Goal: Transaction & Acquisition: Subscribe to service/newsletter

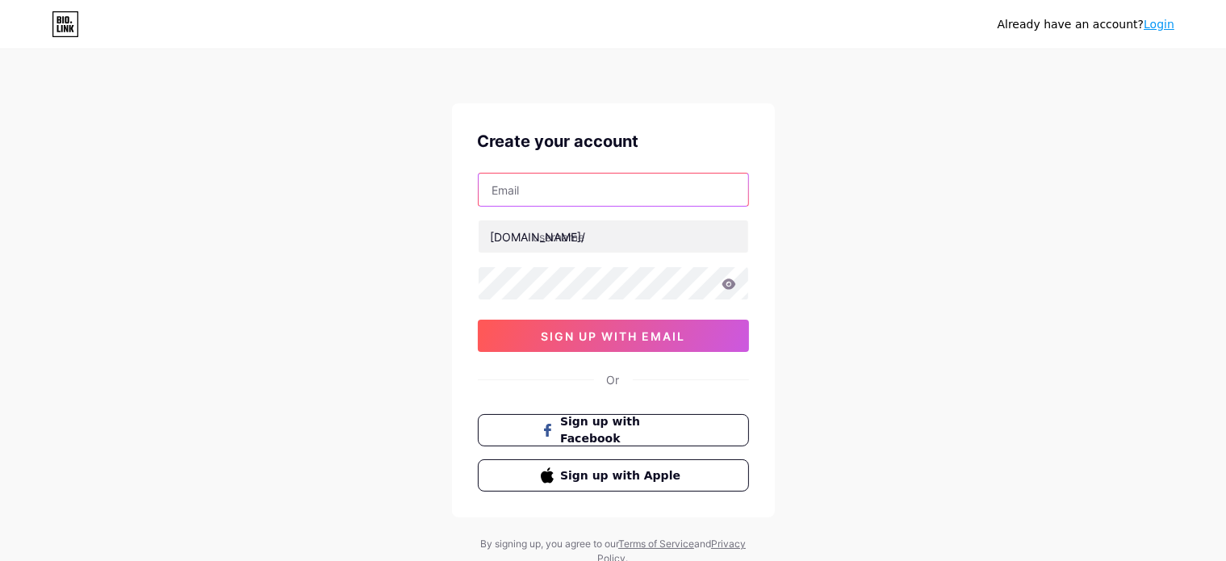
click at [534, 193] on input "text" at bounding box center [614, 190] width 270 height 32
type input "[EMAIL_ADDRESS][DOMAIN_NAME]"
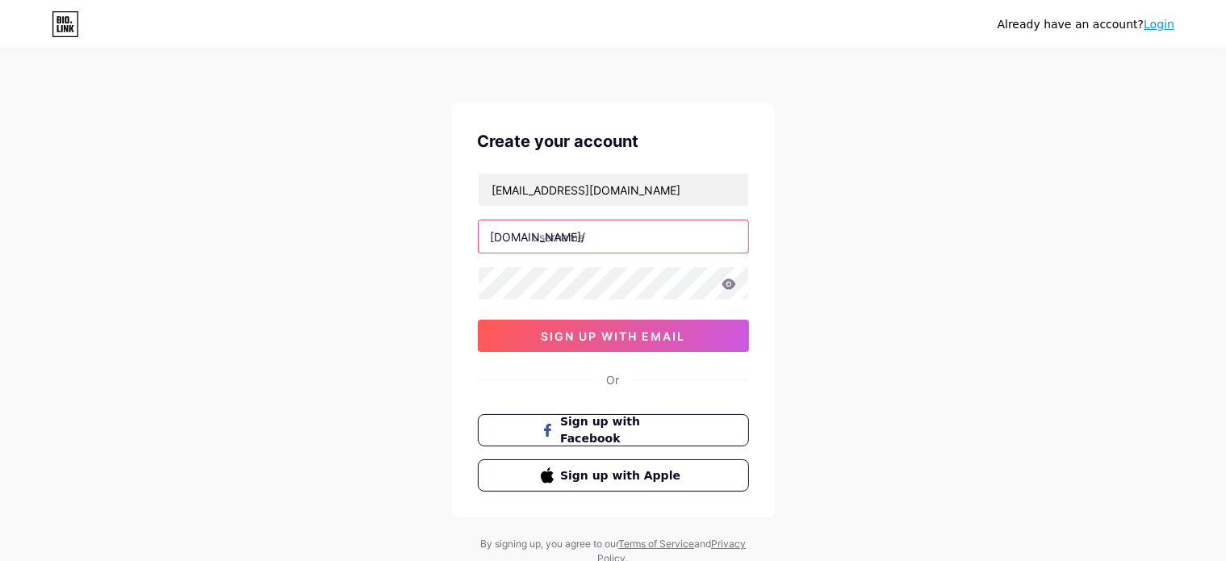
click at [637, 243] on input "text" at bounding box center [614, 236] width 270 height 32
type input "bastaacreditar"
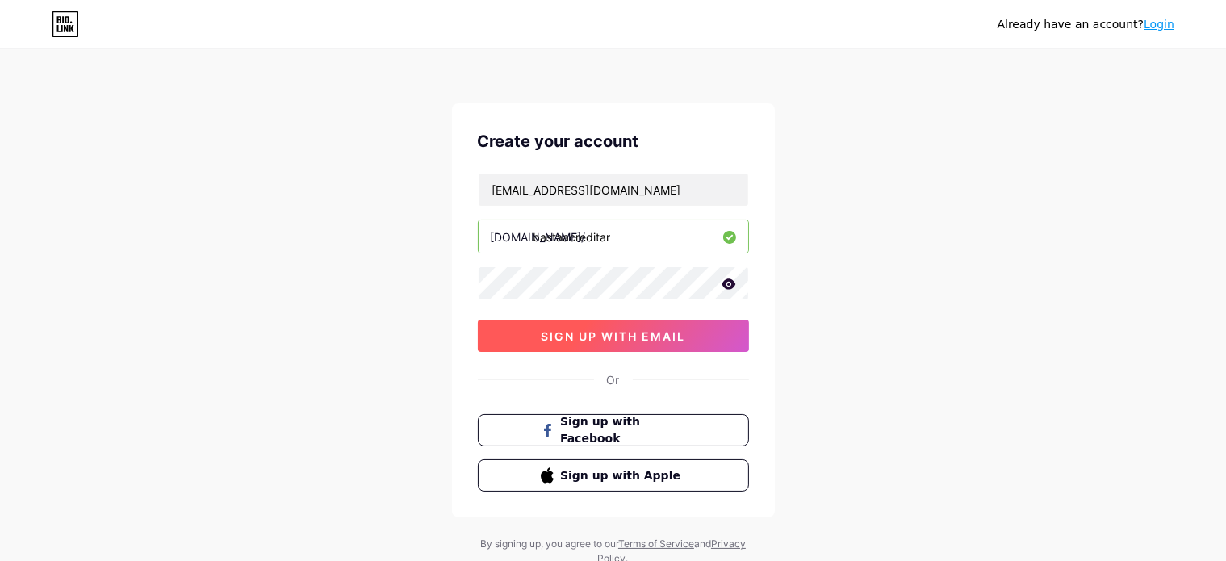
click at [692, 337] on button "sign up with email" at bounding box center [613, 336] width 271 height 32
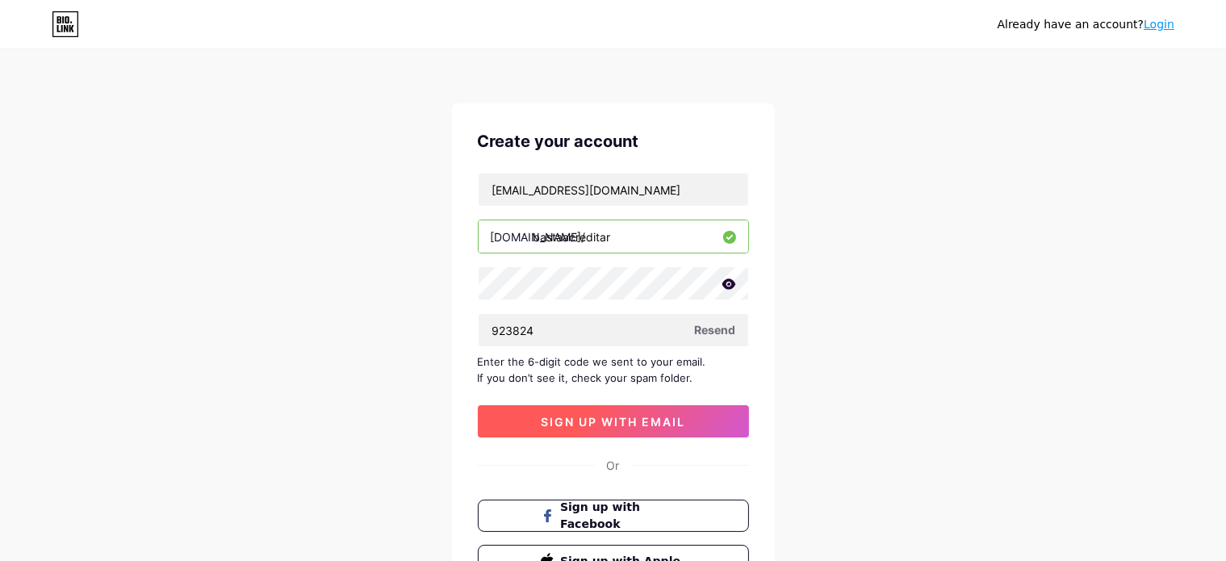
type input "923824"
click at [639, 428] on button "sign up with email" at bounding box center [613, 421] width 271 height 32
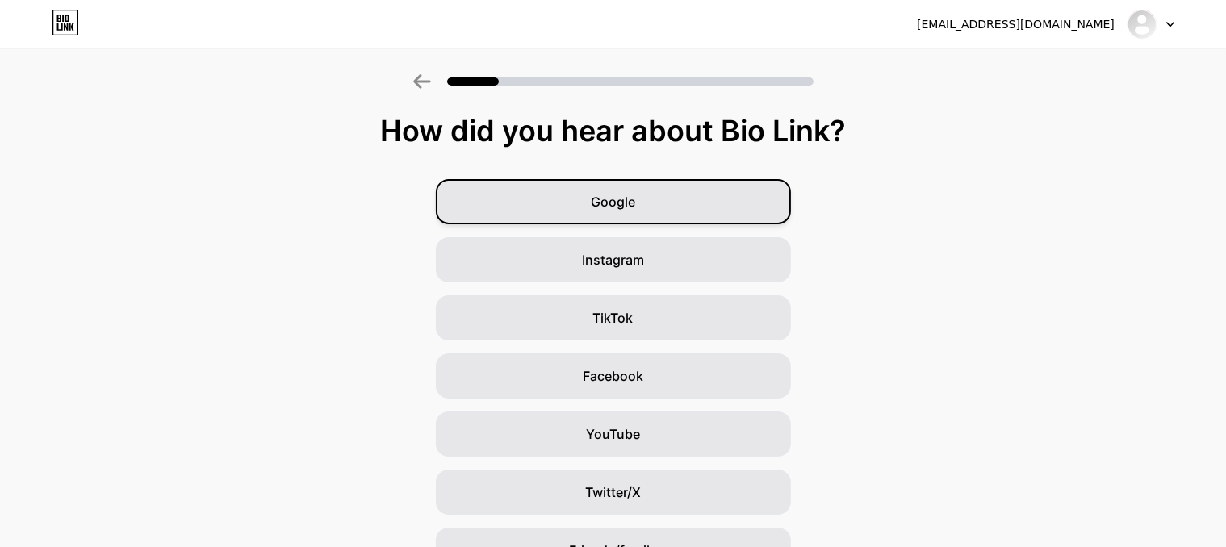
click at [735, 190] on div "Google" at bounding box center [613, 201] width 355 height 45
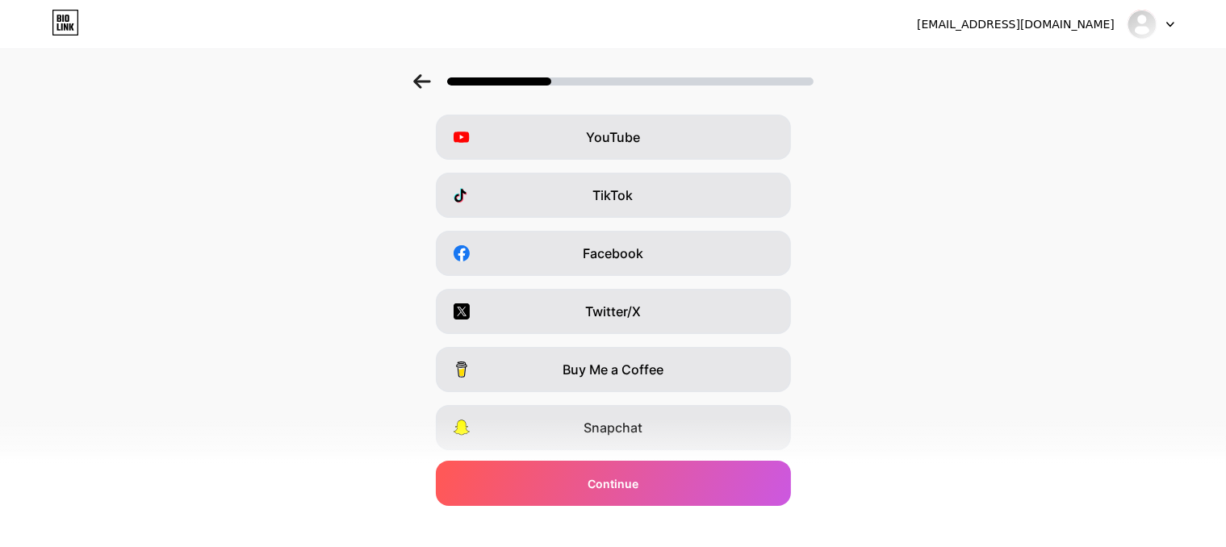
scroll to position [229, 0]
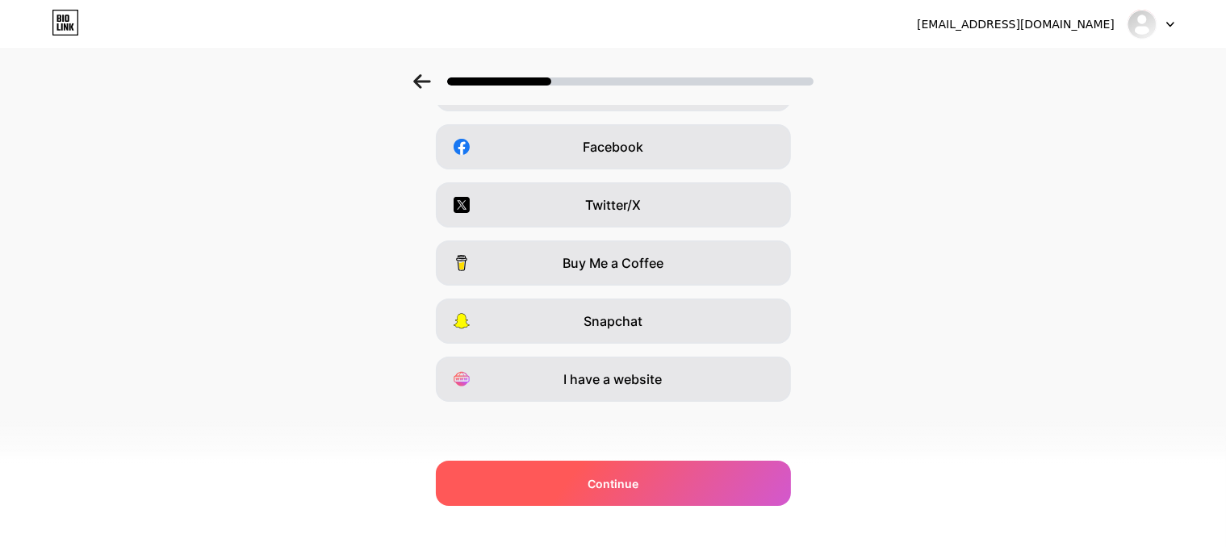
click at [707, 500] on div "Continue" at bounding box center [613, 483] width 355 height 45
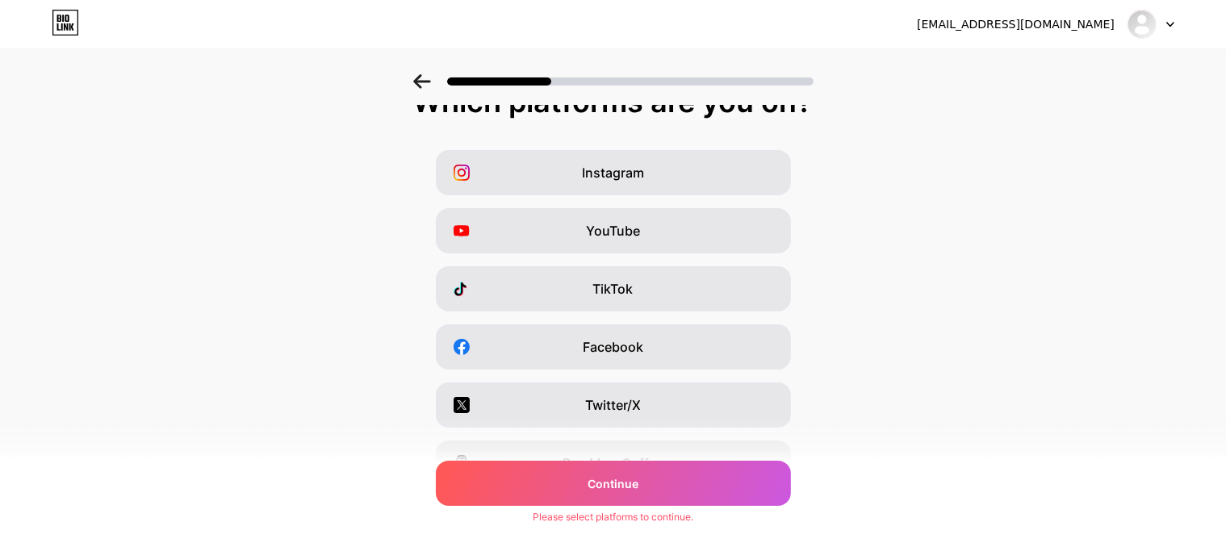
scroll to position [0, 0]
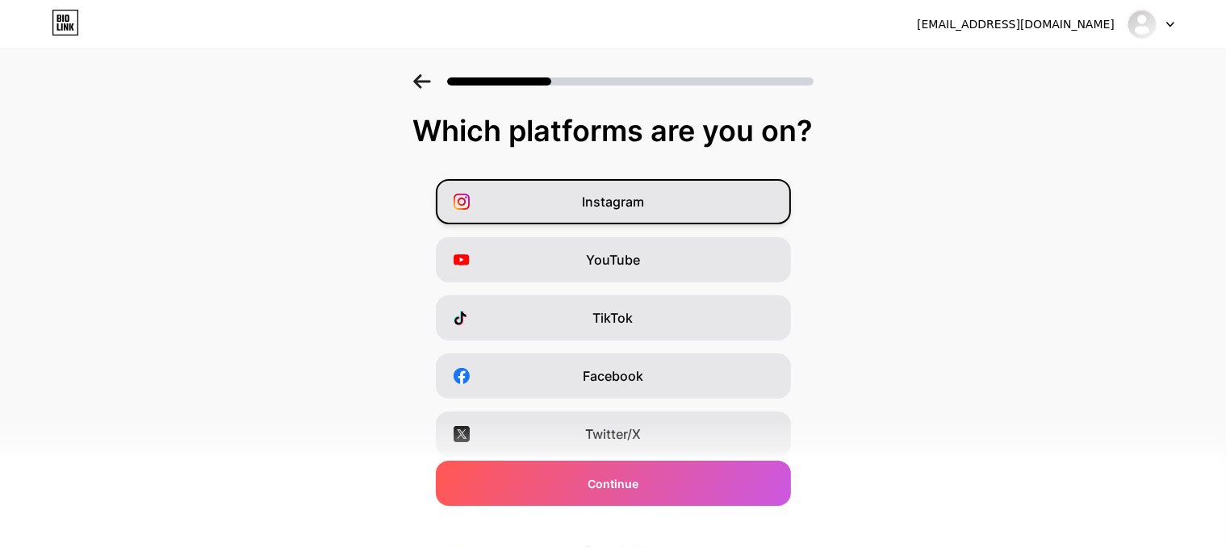
click at [688, 209] on div "Instagram" at bounding box center [613, 201] width 355 height 45
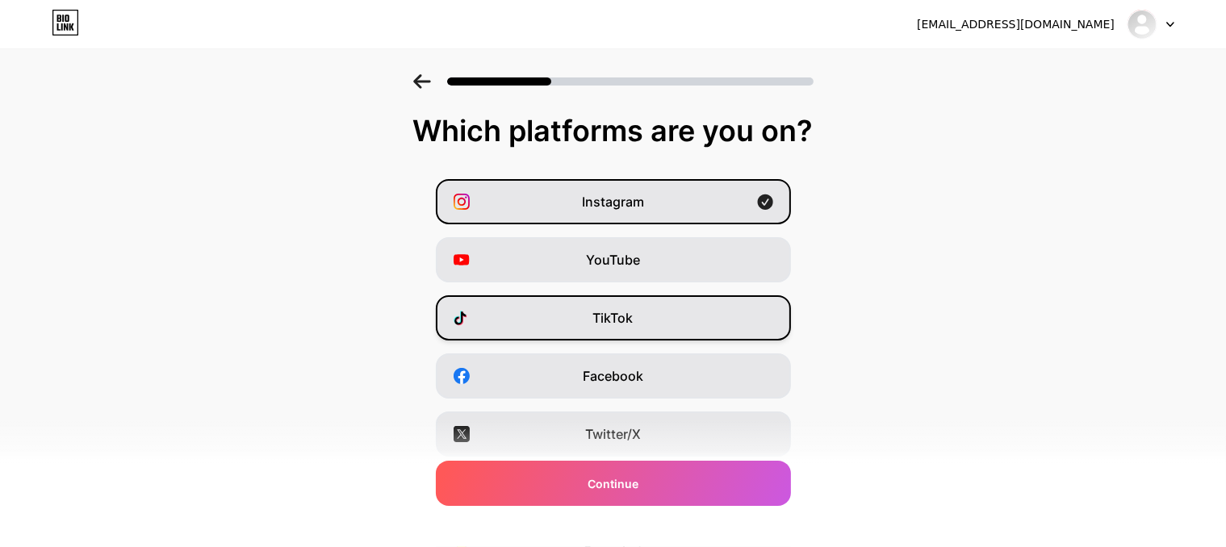
click at [665, 340] on div "TikTok" at bounding box center [613, 317] width 355 height 45
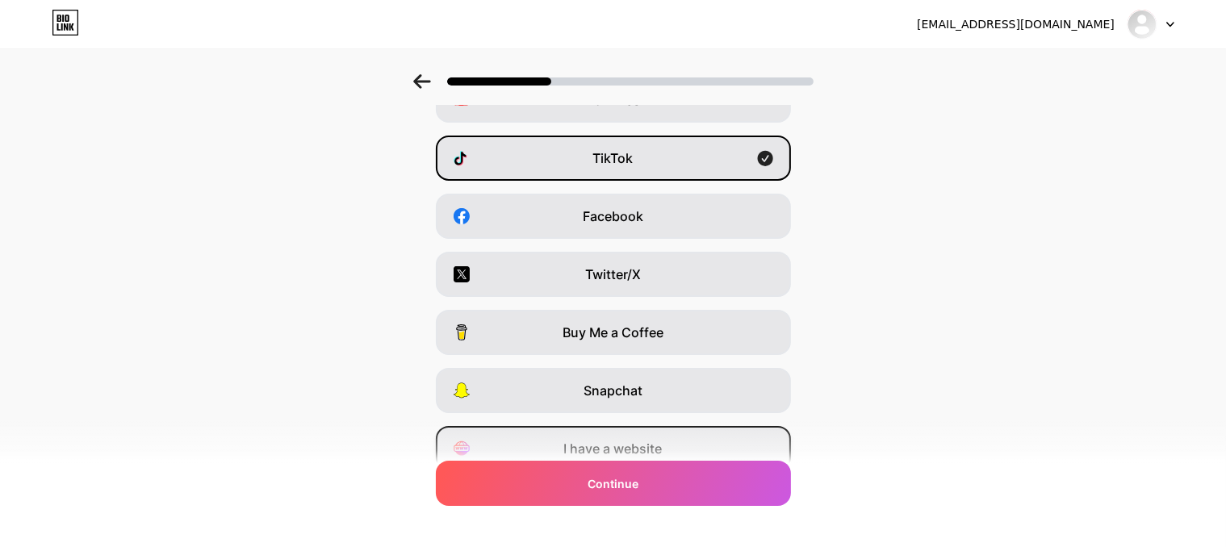
scroll to position [161, 0]
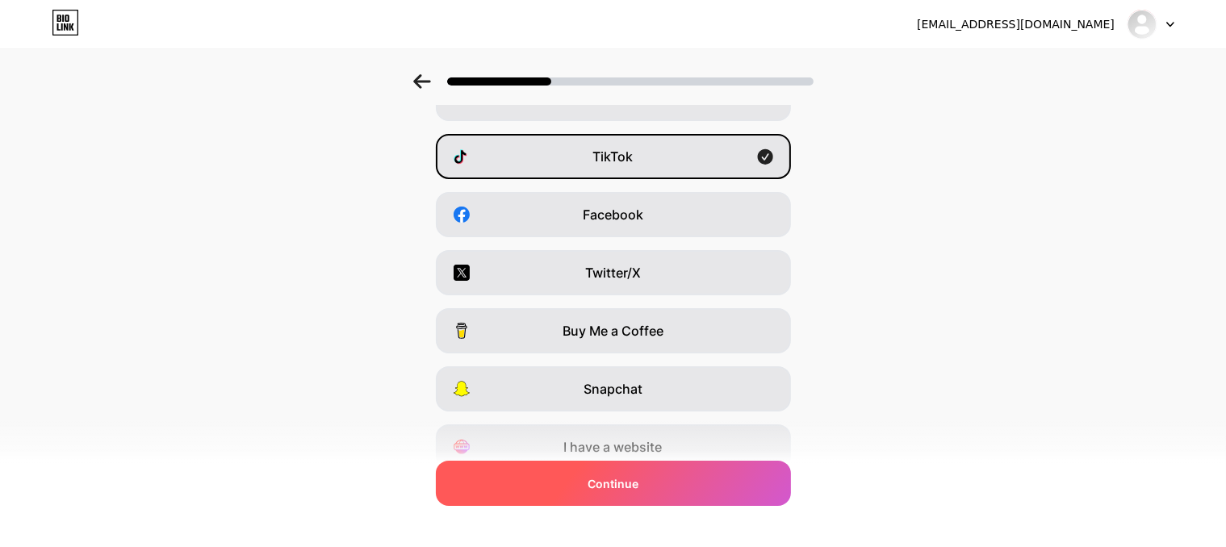
click at [701, 493] on div "Continue" at bounding box center [613, 483] width 355 height 45
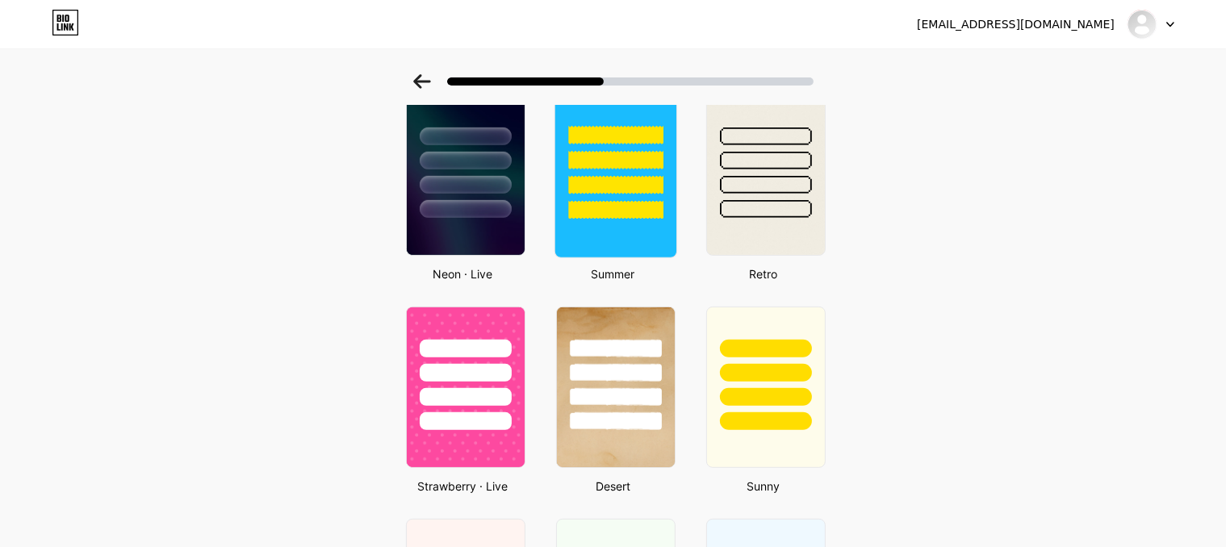
scroll to position [969, 0]
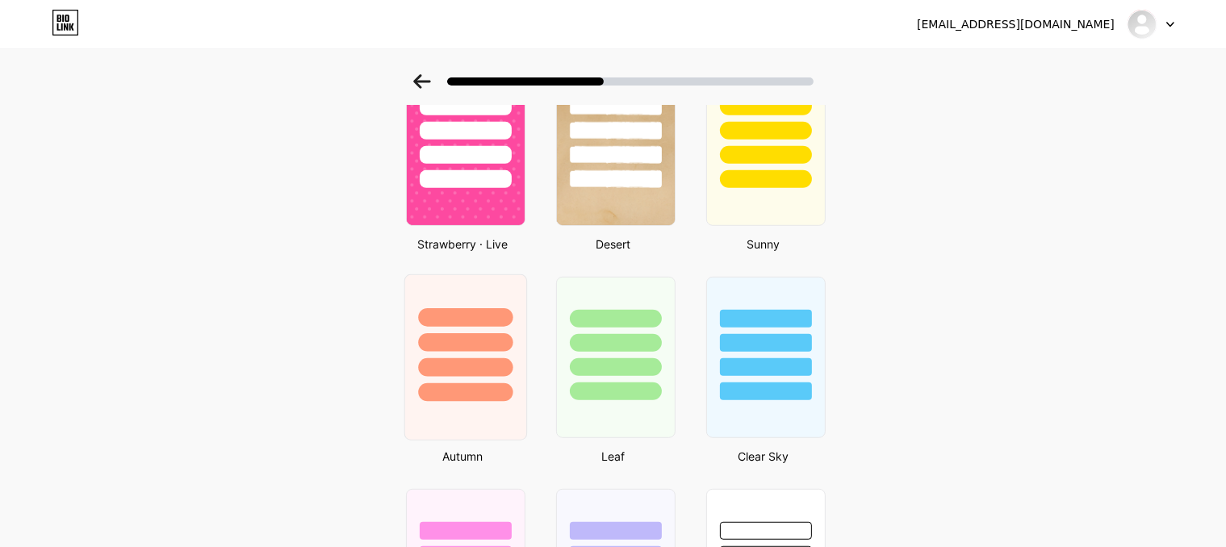
click at [504, 359] on div at bounding box center [465, 367] width 94 height 19
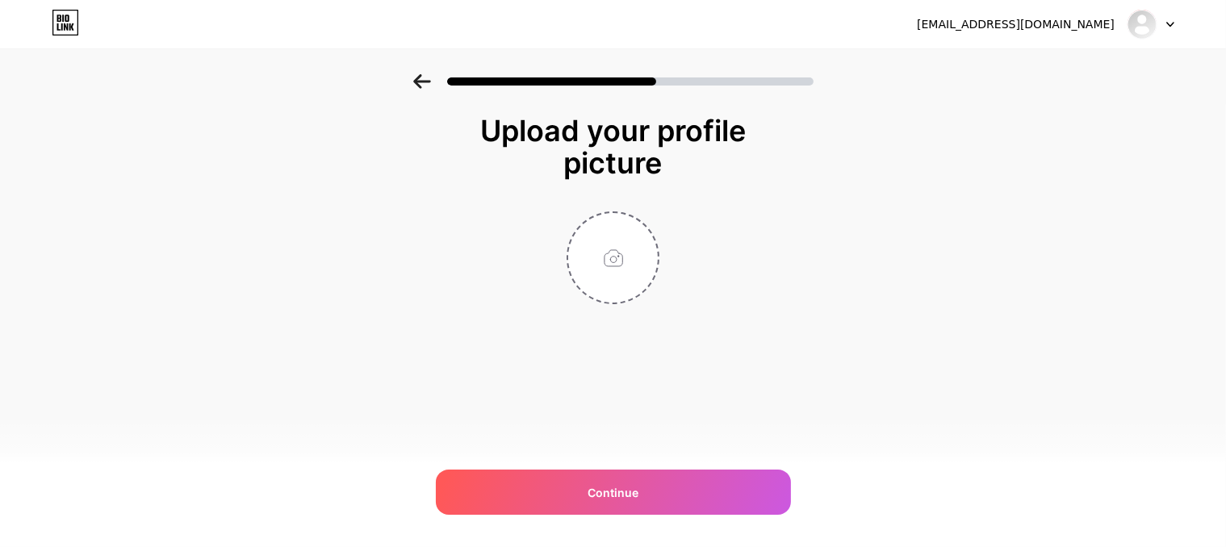
scroll to position [0, 0]
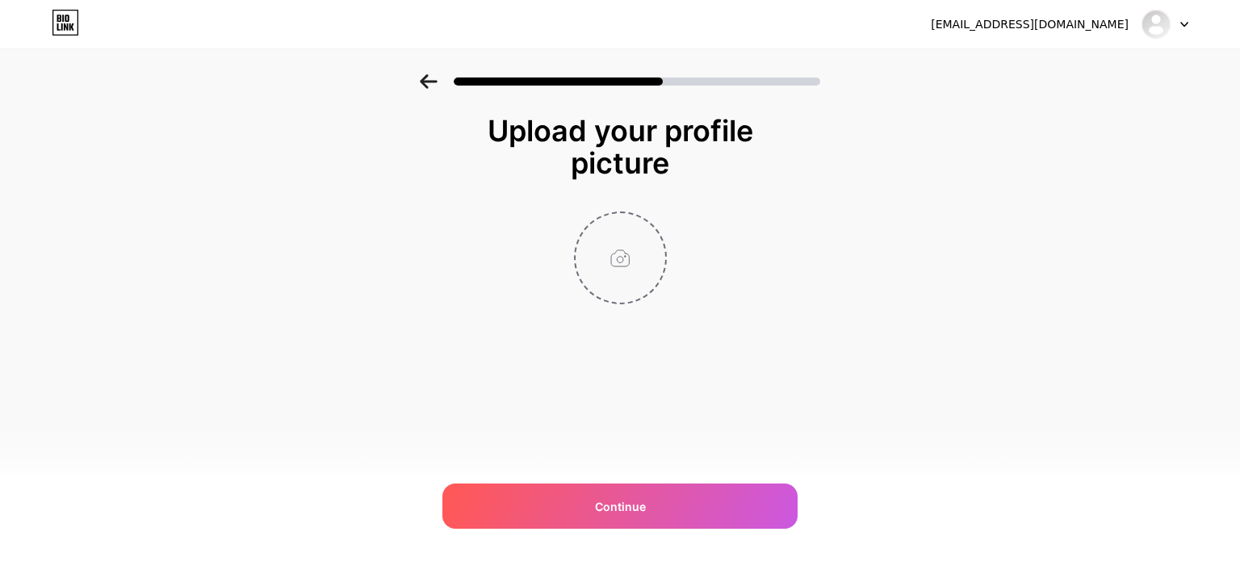
click at [627, 263] on input "file" at bounding box center [621, 258] width 90 height 90
type input "C:\fakepath\505754202_18515206168030630_3092492806934954417_n.jpg"
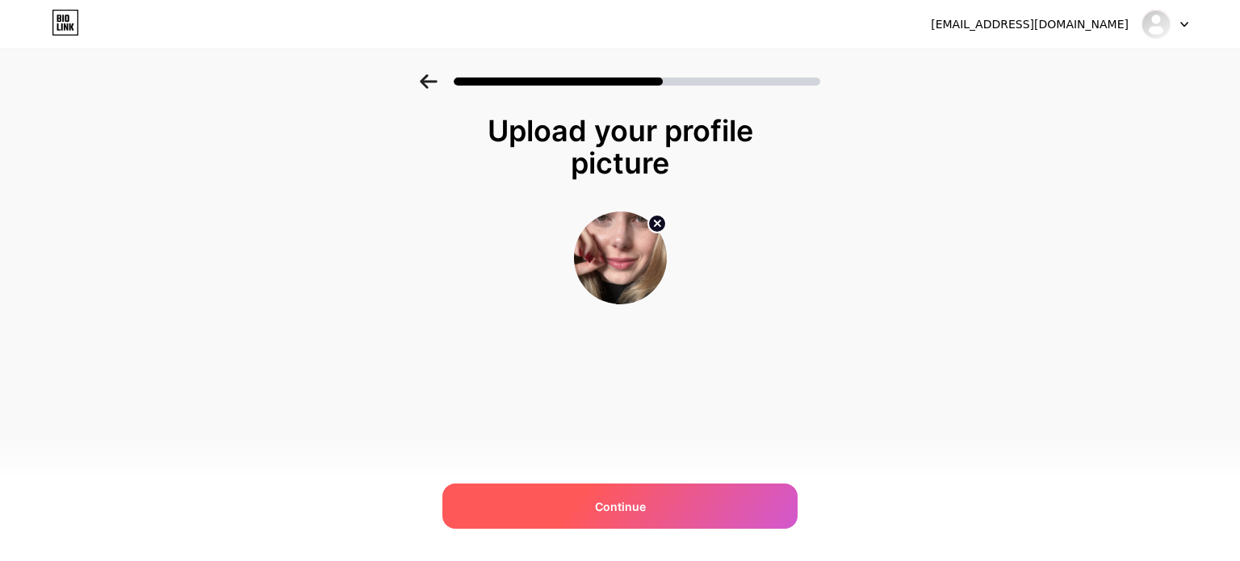
click at [666, 509] on div "Continue" at bounding box center [619, 506] width 355 height 45
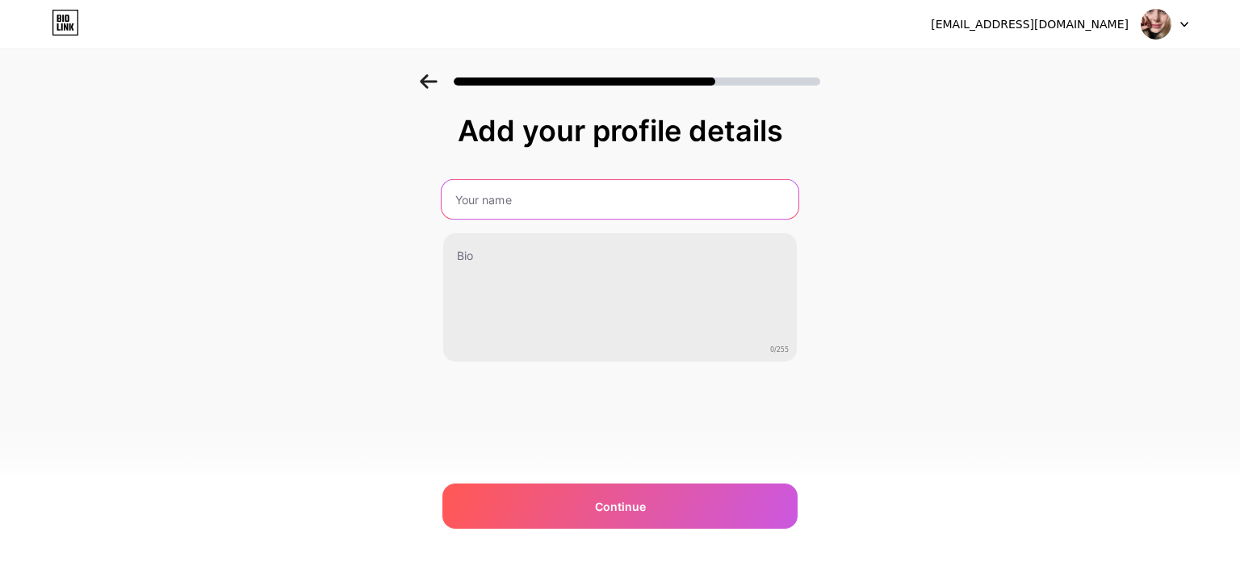
click at [548, 203] on input "text" at bounding box center [620, 199] width 357 height 39
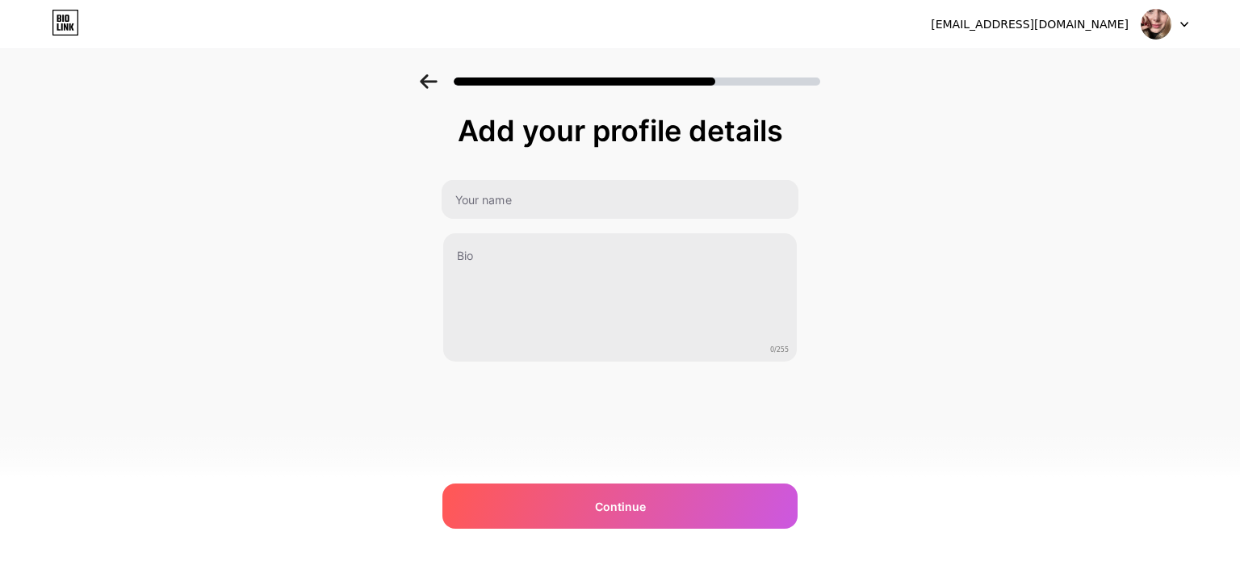
click at [570, 219] on div at bounding box center [620, 199] width 358 height 41
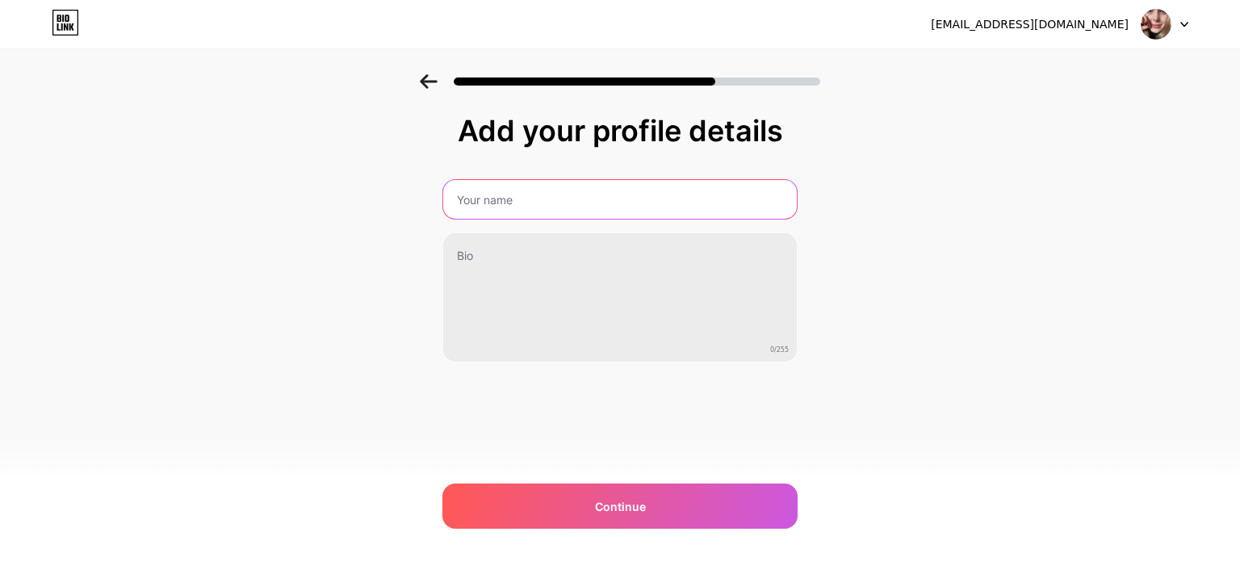
click at [570, 203] on input "text" at bounding box center [620, 199] width 354 height 39
paste input "[PERSON_NAME] | Terapeuta"
type input "[PERSON_NAME] | Terapeuta"
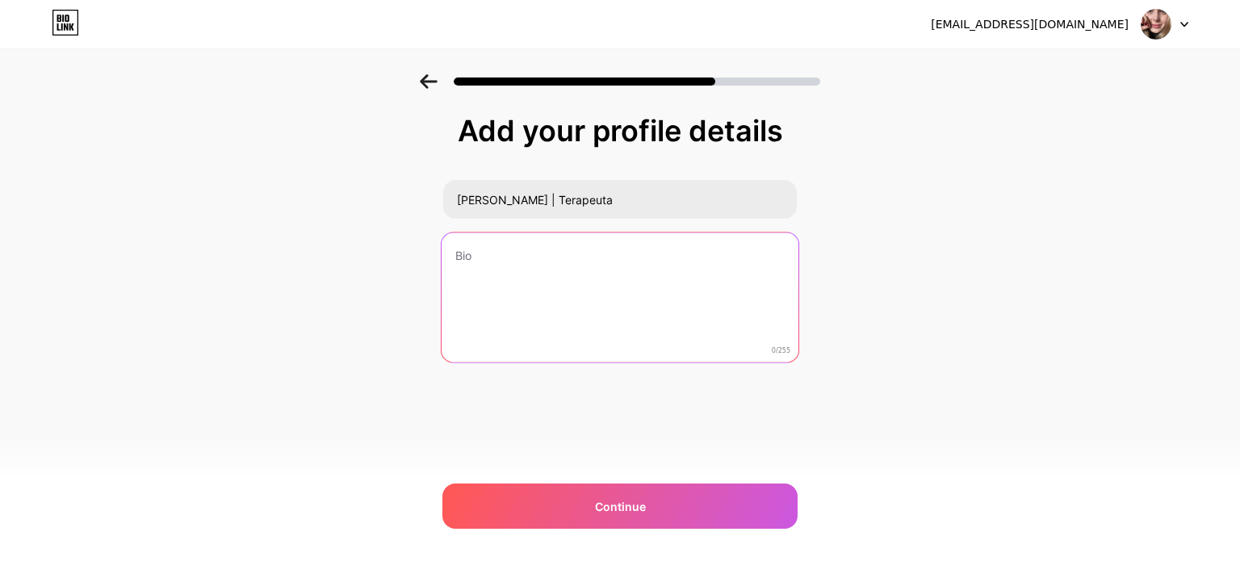
click at [551, 283] on textarea at bounding box center [620, 298] width 357 height 132
paste textarea "Aqui você emociona e aprende a lidar com as emoções."
click at [640, 284] on textarea "Aqui você emociona e aprende a lidar com as emoções." at bounding box center [620, 298] width 357 height 132
click at [765, 258] on textarea "Aqui você emociona e aprende a lidar com as emoções." at bounding box center [620, 298] width 357 height 132
paste textarea "Transforme sua mente pela Fé e pelo Autocuidado"
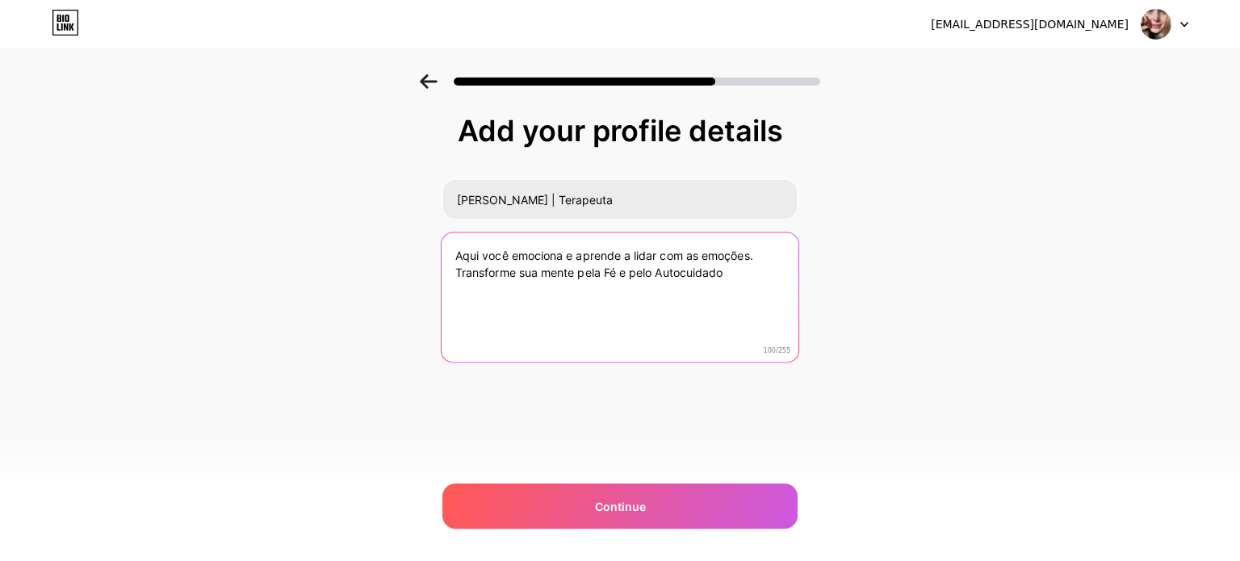
click at [459, 274] on textarea "Aqui você emociona e aprende a lidar com as emoções. Transforme sua mente pela …" at bounding box center [620, 298] width 357 height 132
click at [455, 271] on textarea "Aqui você emociona e aprende a lidar com as emoções. Transforme sua mente pela …" at bounding box center [620, 298] width 357 height 132
paste textarea "🧠"
click at [453, 257] on textarea "Aqui você emociona e aprende a lidar com as emoções. 🧠Transforme sua mente pela…" at bounding box center [620, 298] width 357 height 132
paste textarea "🌞"
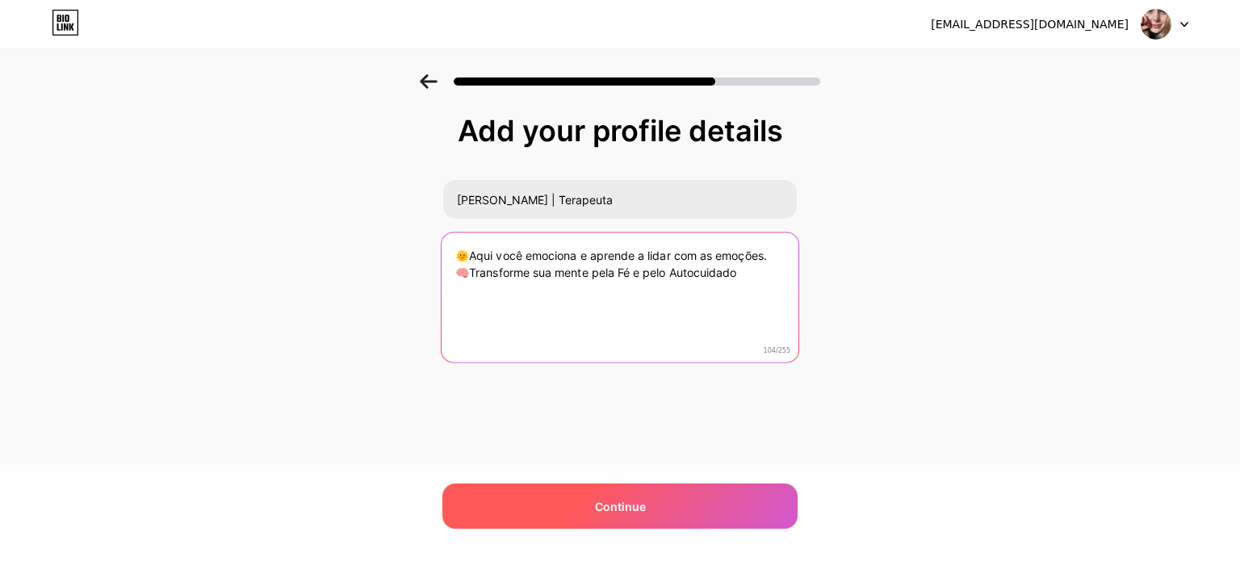
type textarea "🌞Aqui você emociona e aprende a lidar com as emoções. 🧠Transforme sua mente pel…"
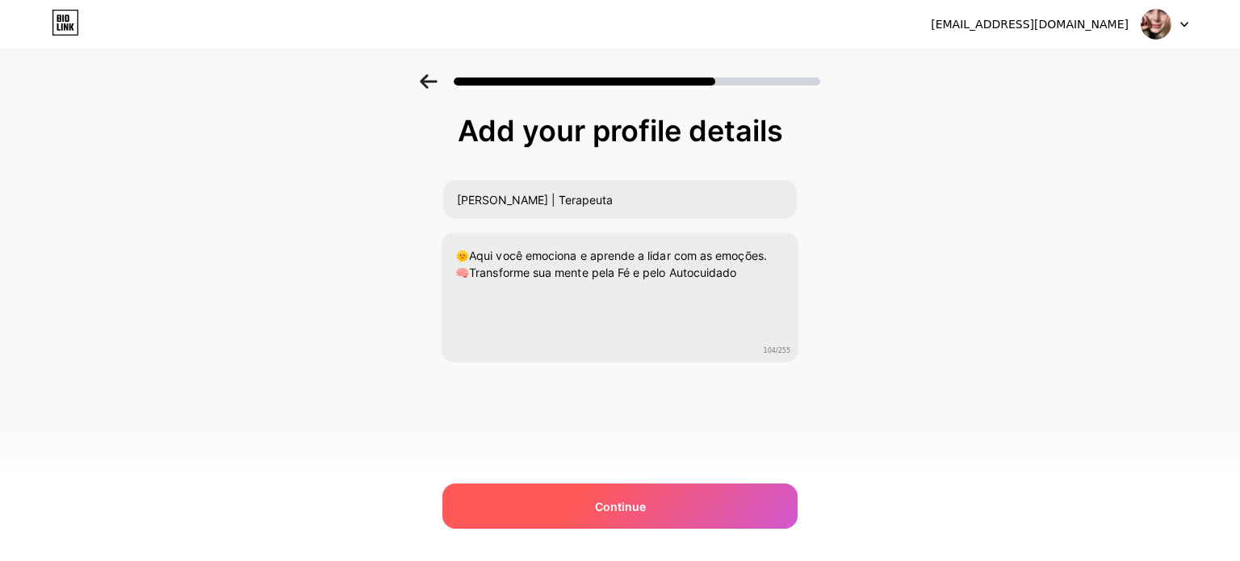
click at [707, 502] on div "Continue" at bounding box center [619, 506] width 355 height 45
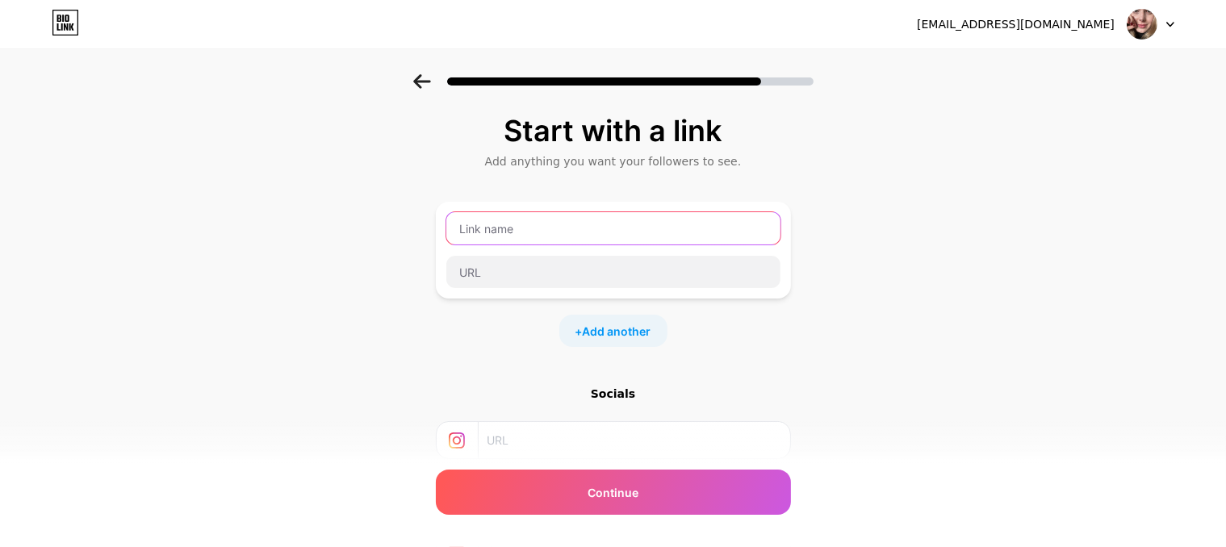
click at [557, 234] on input "text" at bounding box center [613, 228] width 334 height 32
paste input "MY BEST VERSION"
type input "MY BEST VERSION"
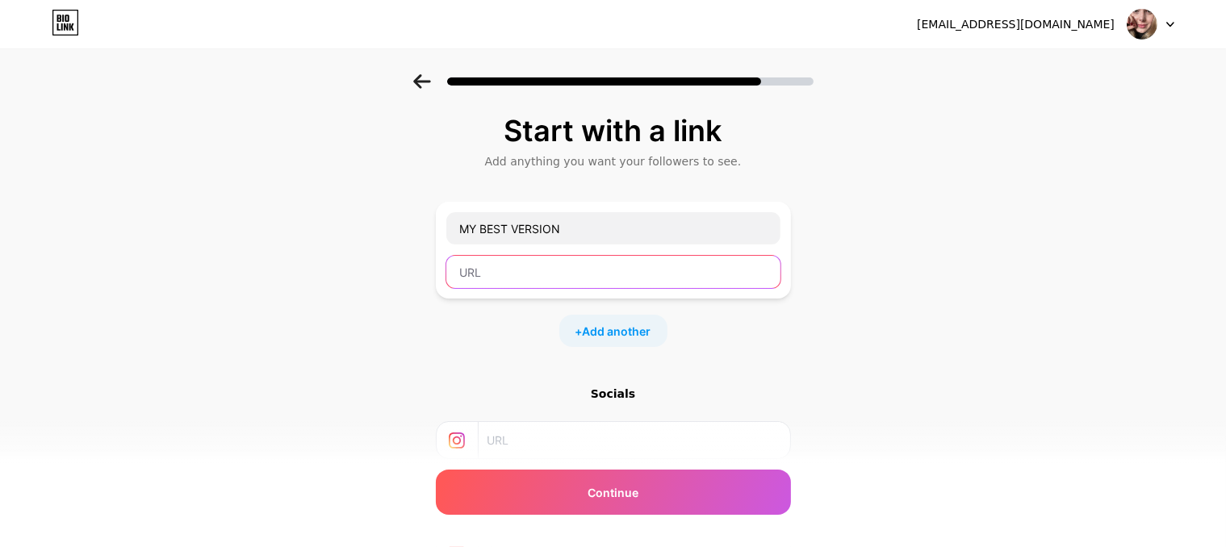
click at [536, 268] on input "text" at bounding box center [613, 272] width 334 height 32
paste input "[URL][DOMAIN_NAME]"
type input "[URL][DOMAIN_NAME]"
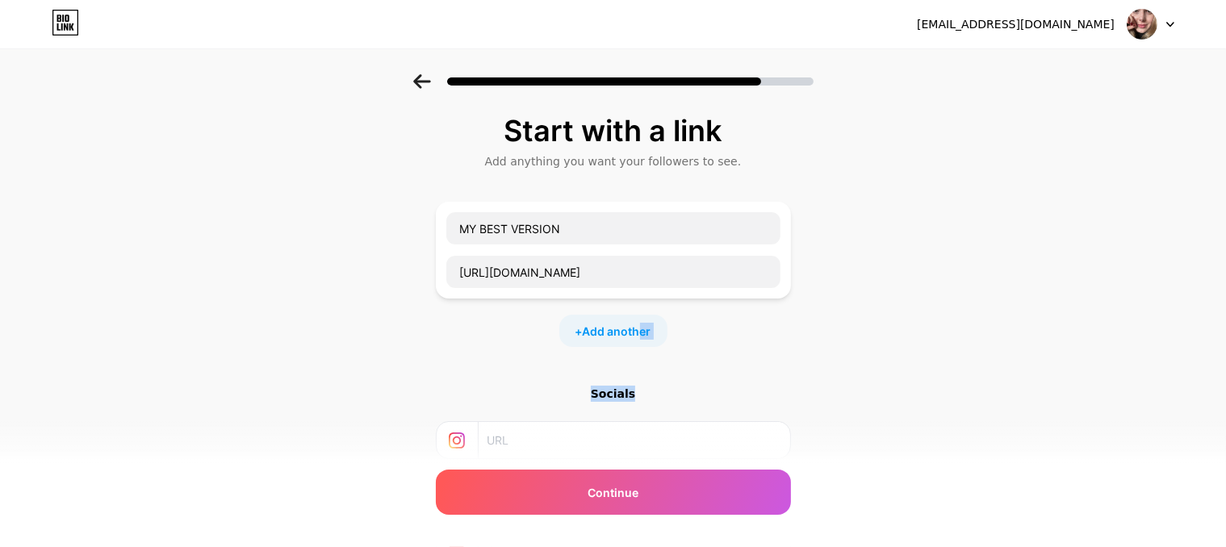
drag, startPoint x: 645, startPoint y: 336, endPoint x: 762, endPoint y: 361, distance: 119.7
click at [762, 361] on div "Start with a link Add anything you want your followers to see. MY BEST VERSION …" at bounding box center [613, 338] width 355 height 446
click at [651, 329] on span "Add another" at bounding box center [617, 331] width 69 height 17
click at [639, 335] on input "text" at bounding box center [613, 341] width 334 height 32
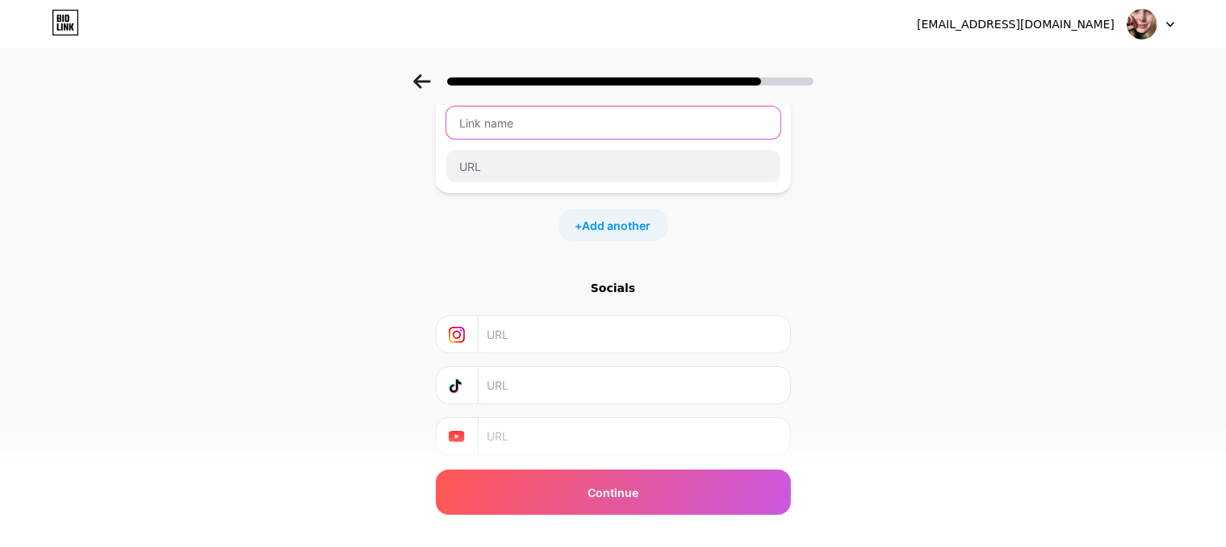
scroll to position [242, 0]
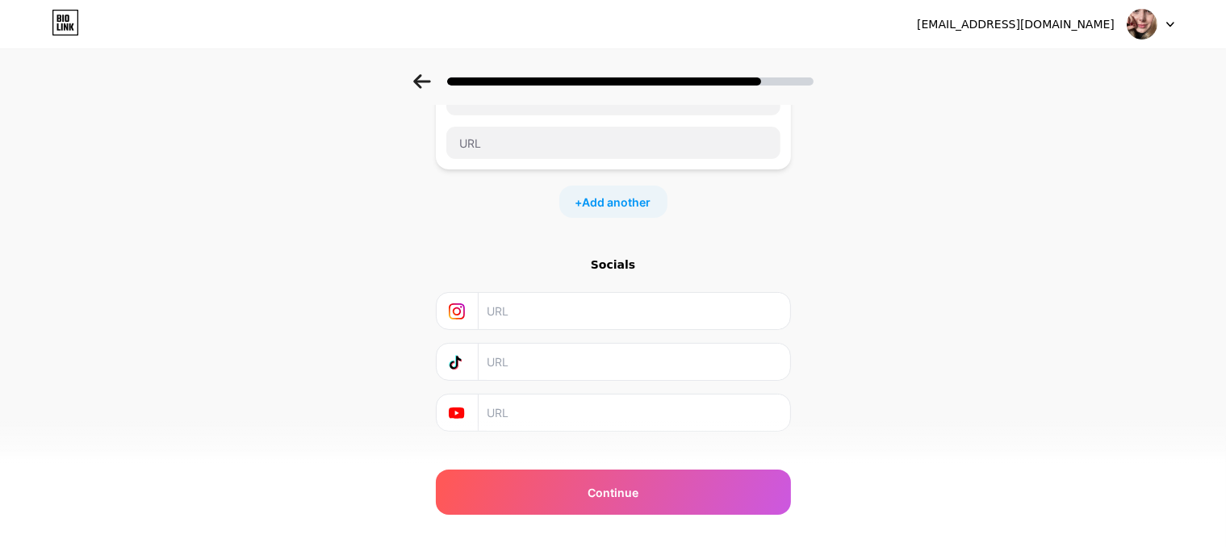
click at [594, 371] on input "text" at bounding box center [633, 362] width 293 height 36
click at [578, 358] on input "text" at bounding box center [633, 362] width 293 height 36
paste input "[URL][DOMAIN_NAME]"
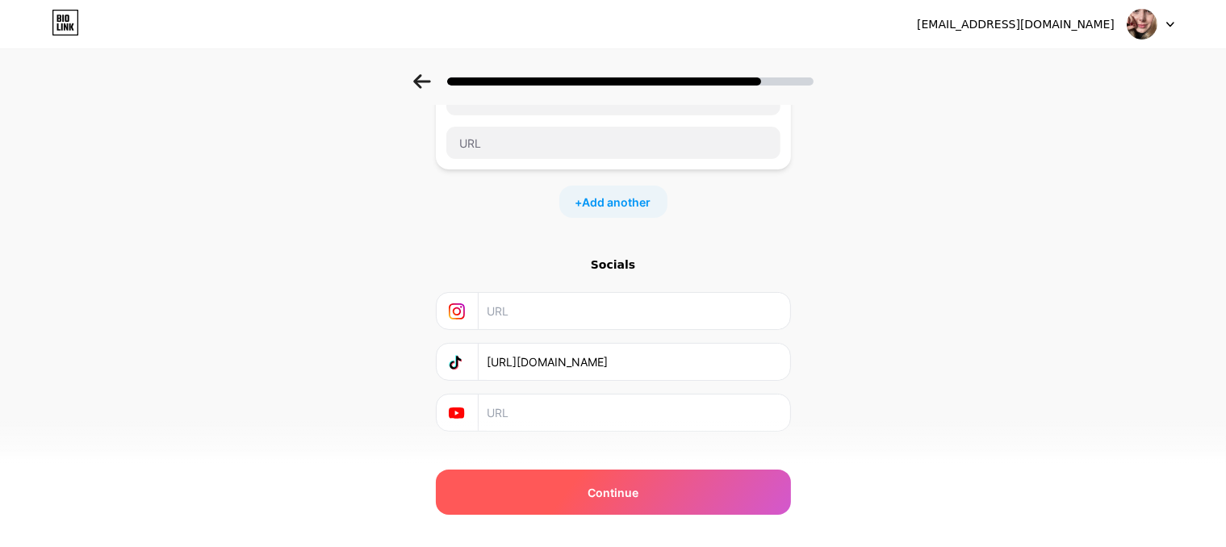
type input "[URL][DOMAIN_NAME]"
click at [706, 503] on div "Continue" at bounding box center [613, 492] width 355 height 45
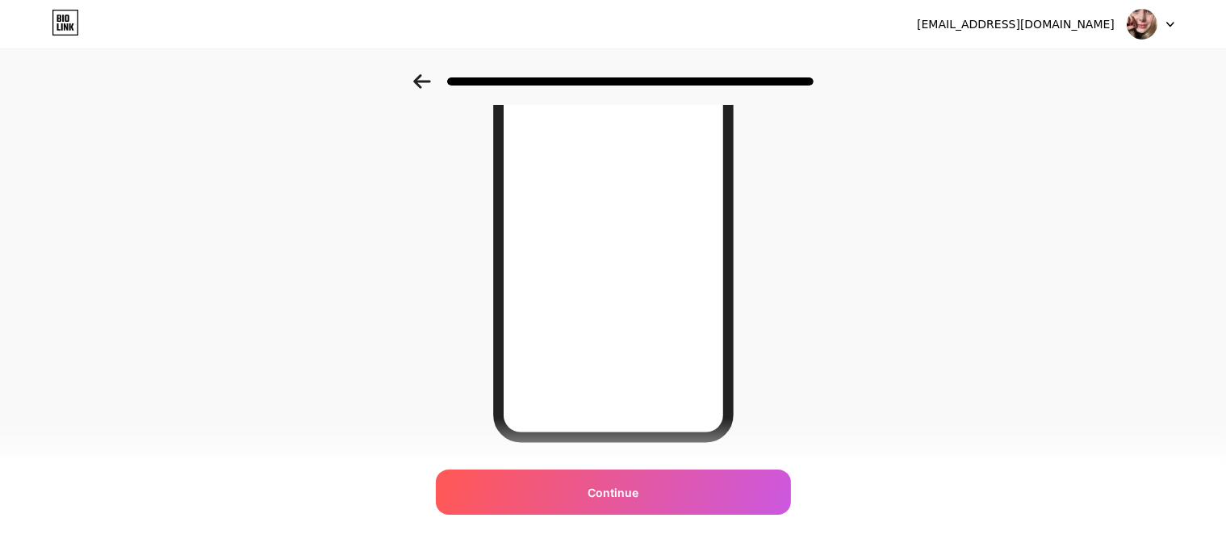
scroll to position [263, 0]
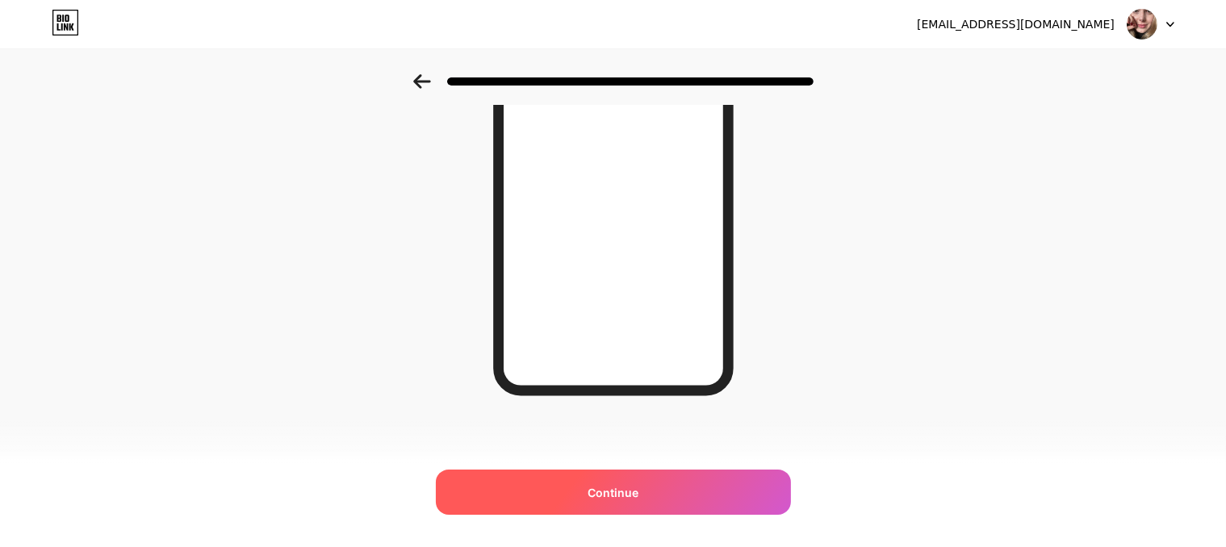
click at [688, 501] on div "Continue" at bounding box center [613, 492] width 355 height 45
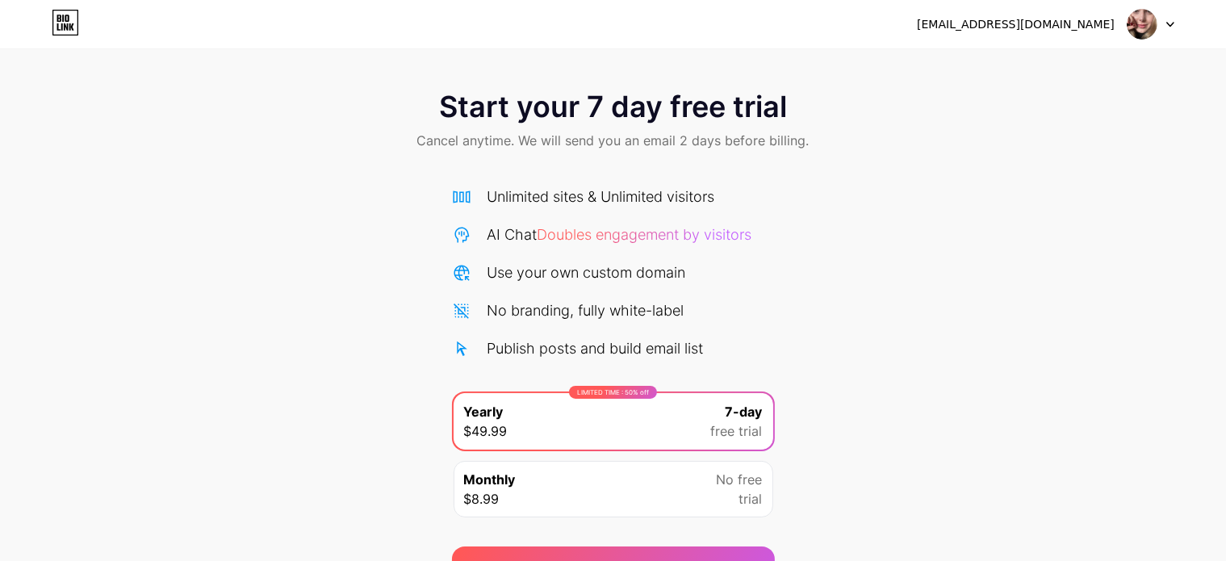
click at [850, 191] on div "Start your 7 day free trial Cancel anytime. We will send you an email 2 days be…" at bounding box center [613, 329] width 1226 height 511
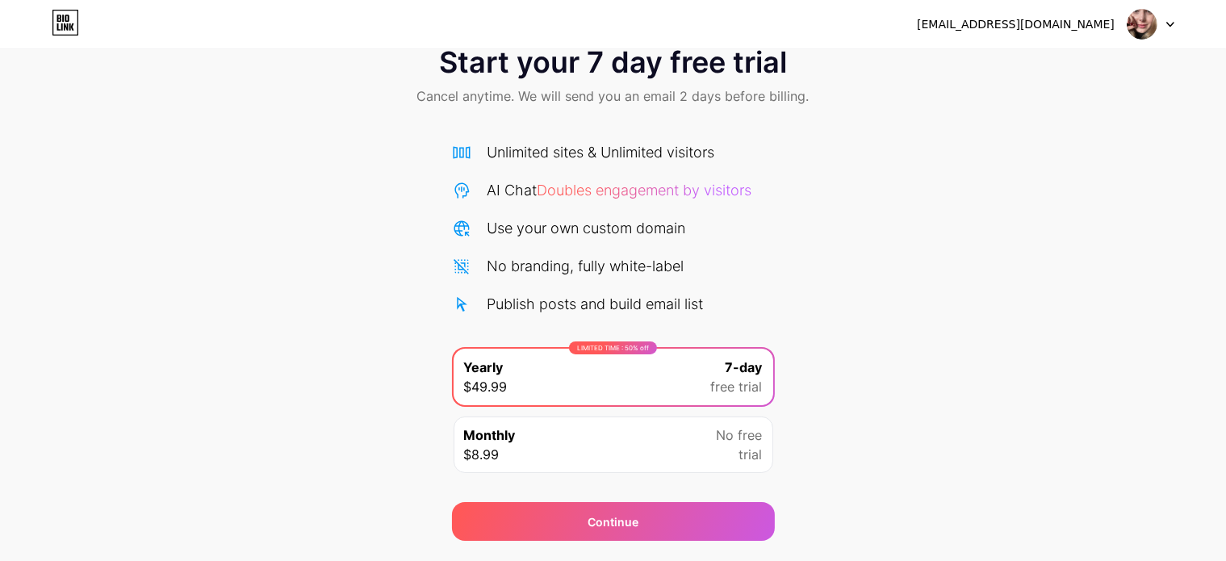
scroll to position [87, 0]
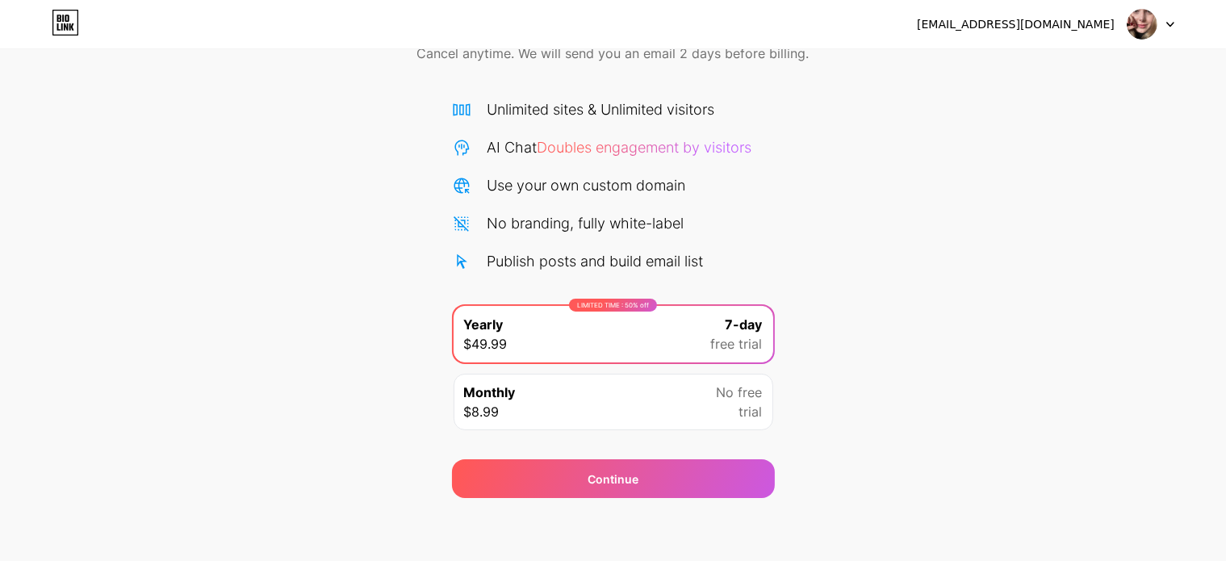
click at [882, 279] on div "Start your 7 day free trial Cancel anytime. We will send you an email 2 days be…" at bounding box center [613, 242] width 1226 height 511
click at [789, 185] on div "Start your 7 day free trial Cancel anytime. We will send you an email 2 days be…" at bounding box center [613, 242] width 1226 height 511
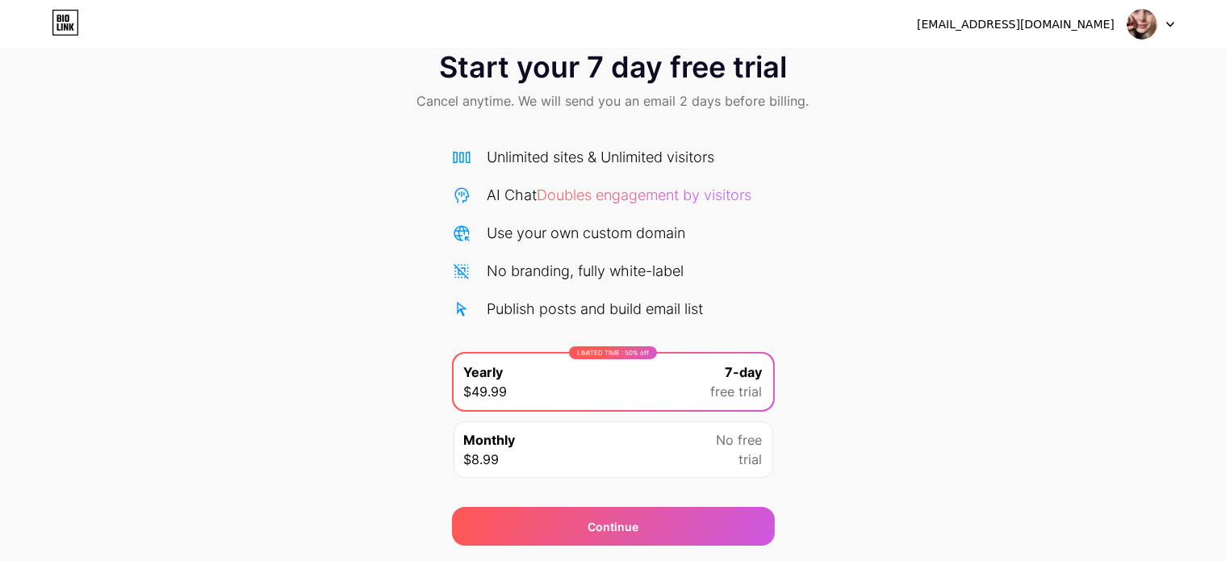
scroll to position [0, 0]
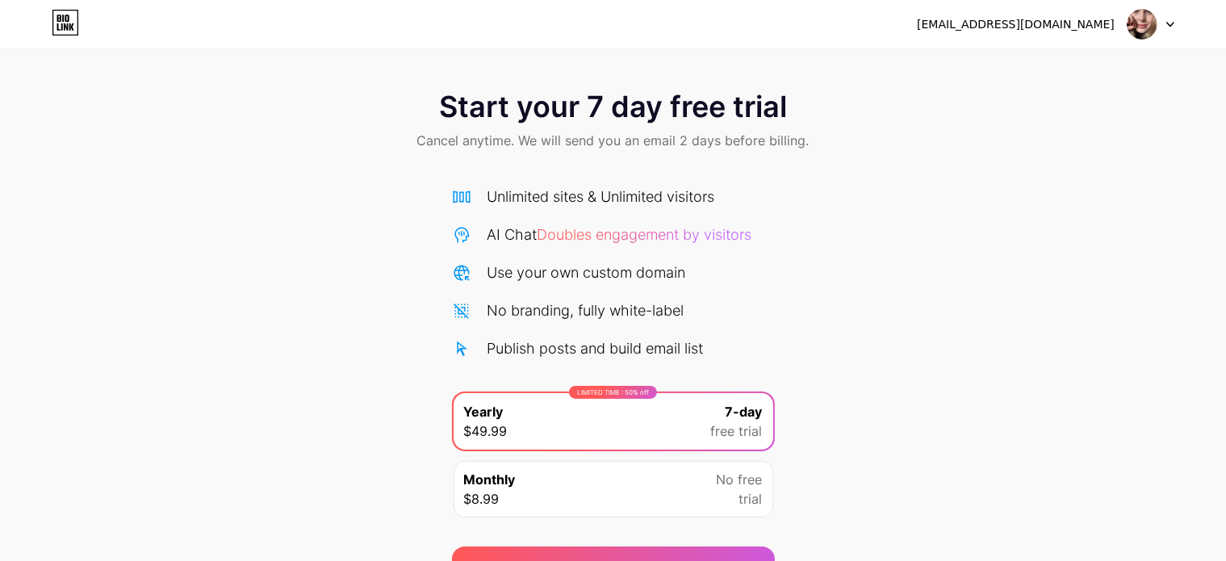
click at [65, 27] on icon at bounding box center [66, 26] width 4 height 7
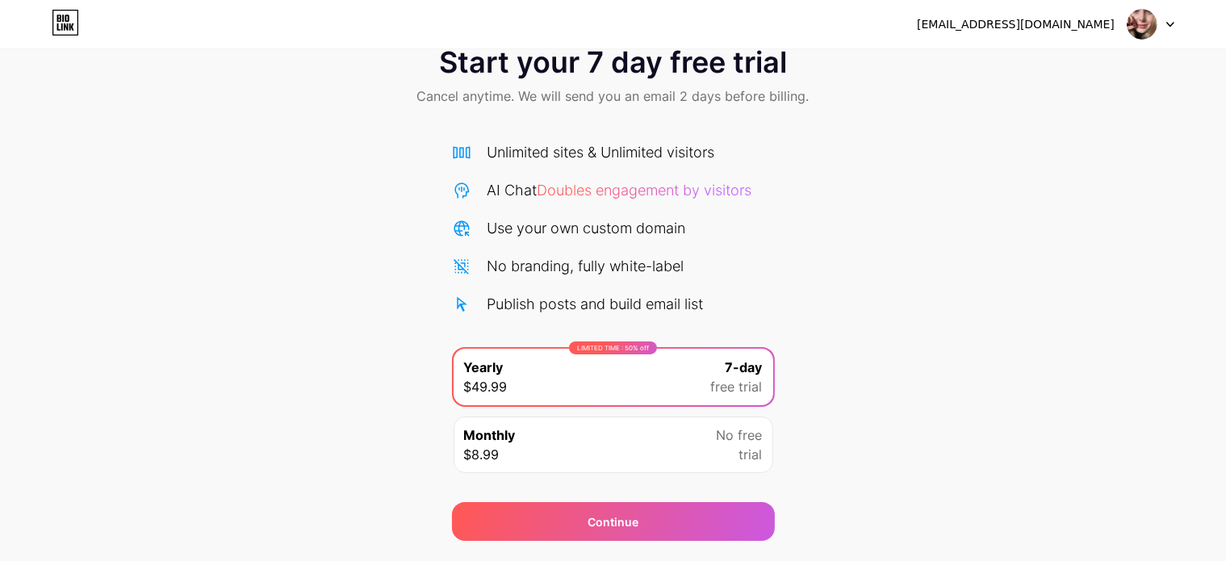
scroll to position [87, 0]
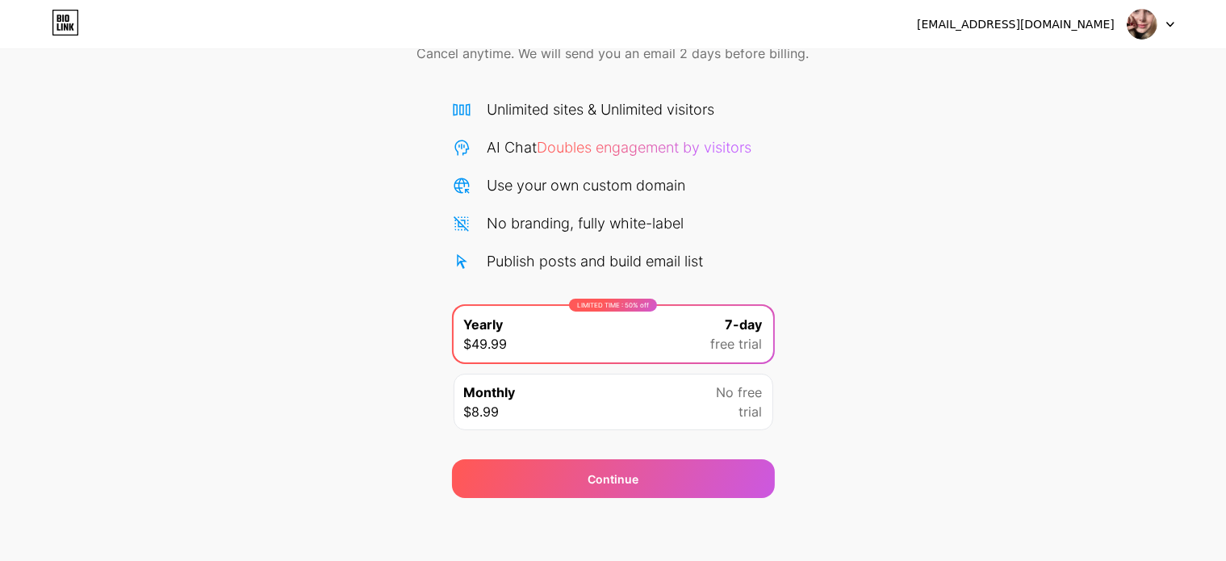
click at [626, 400] on div "Monthly $8.99 No free trial" at bounding box center [614, 402] width 320 height 57
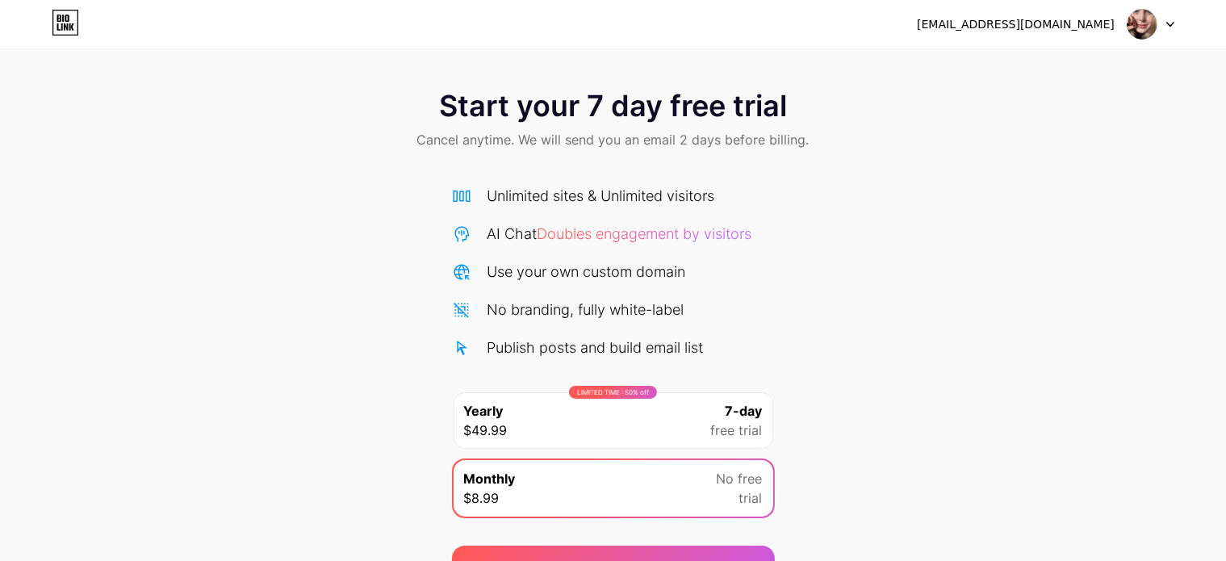
scroll to position [0, 0]
click at [62, 25] on icon at bounding box center [62, 26] width 2 height 7
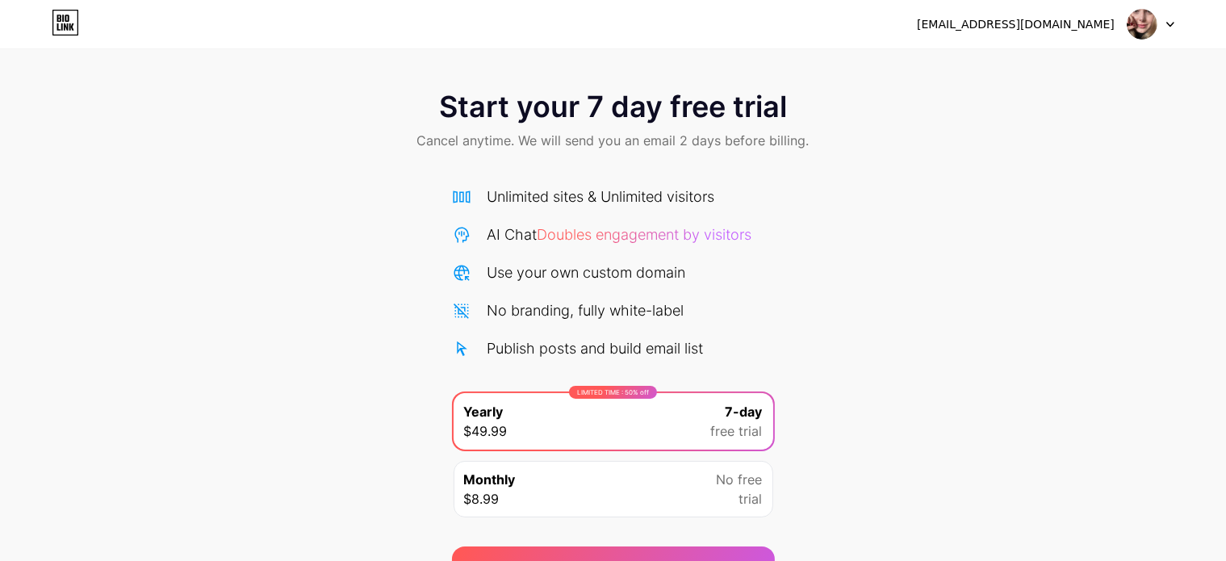
click at [1175, 25] on div "[EMAIL_ADDRESS][DOMAIN_NAME] Logout" at bounding box center [613, 24] width 1226 height 29
click at [1171, 23] on icon at bounding box center [1170, 25] width 8 height 6
drag, startPoint x: 986, startPoint y: 179, endPoint x: 927, endPoint y: 195, distance: 60.9
click at [986, 181] on div "Start your 7 day free trial Cancel anytime. We will send you an email 2 days be…" at bounding box center [613, 329] width 1226 height 511
drag, startPoint x: 468, startPoint y: 144, endPoint x: 590, endPoint y: 143, distance: 121.9
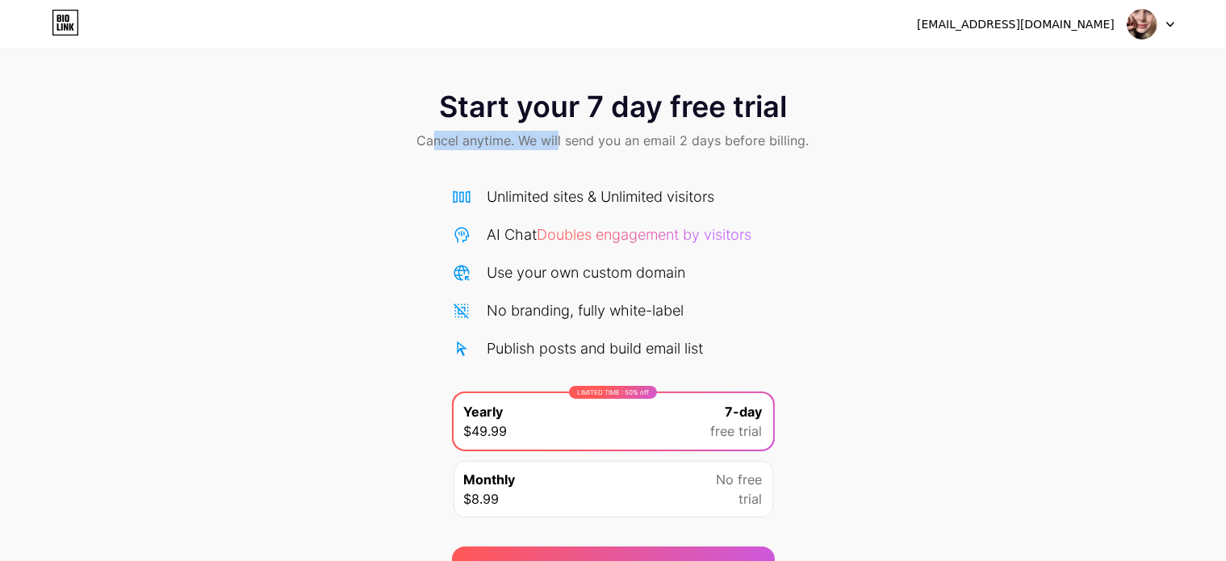
click at [568, 144] on span "Cancel anytime. We will send you an email 2 days before billing." at bounding box center [613, 140] width 392 height 19
click at [594, 141] on span "Cancel anytime. We will send you an email 2 days before billing." at bounding box center [613, 140] width 392 height 19
click at [652, 132] on span "Cancel anytime. We will send you an email 2 days before billing." at bounding box center [613, 140] width 392 height 19
drag, startPoint x: 723, startPoint y: 128, endPoint x: 771, endPoint y: 128, distance: 47.6
click at [750, 128] on div "Start your 7 day free trial Cancel anytime. We will send you an email 2 days be…" at bounding box center [613, 121] width 1226 height 95
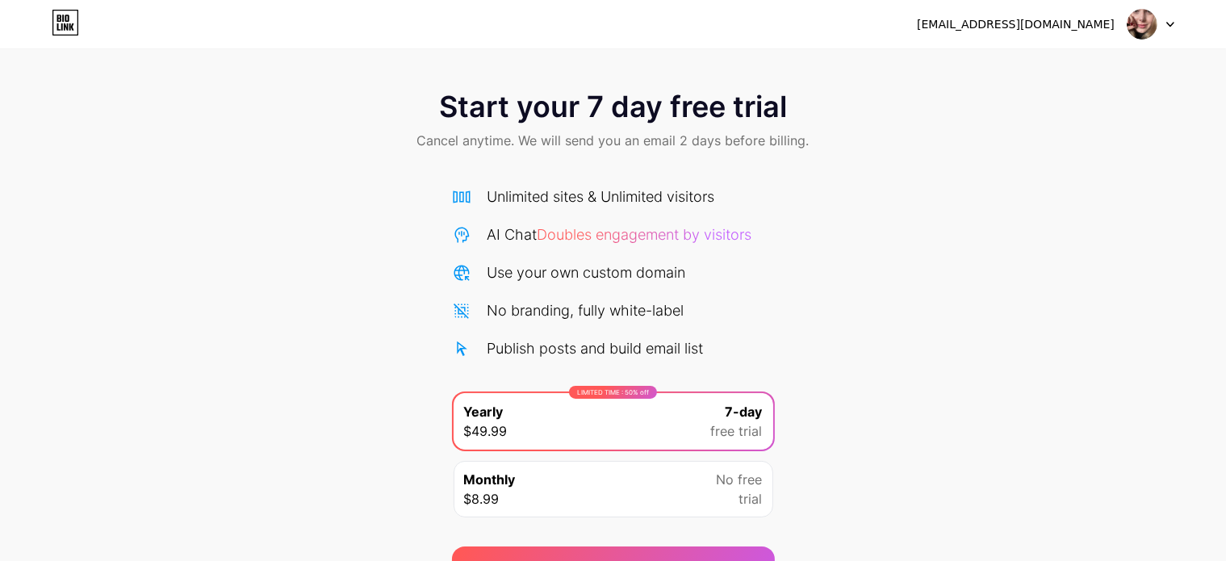
click at [812, 135] on div "Start your 7 day free trial Cancel anytime. We will send you an email 2 days be…" at bounding box center [613, 121] width 1226 height 95
click at [662, 193] on div "Unlimited sites & Unlimited visitors" at bounding box center [602, 197] width 228 height 22
click at [752, 135] on span "Cancel anytime. We will send you an email 2 days before billing." at bounding box center [613, 140] width 392 height 19
click at [582, 226] on span "Doubles engagement by visitors" at bounding box center [645, 234] width 215 height 17
click at [1174, 20] on div "[EMAIL_ADDRESS][DOMAIN_NAME] Logout" at bounding box center [613, 24] width 1226 height 29
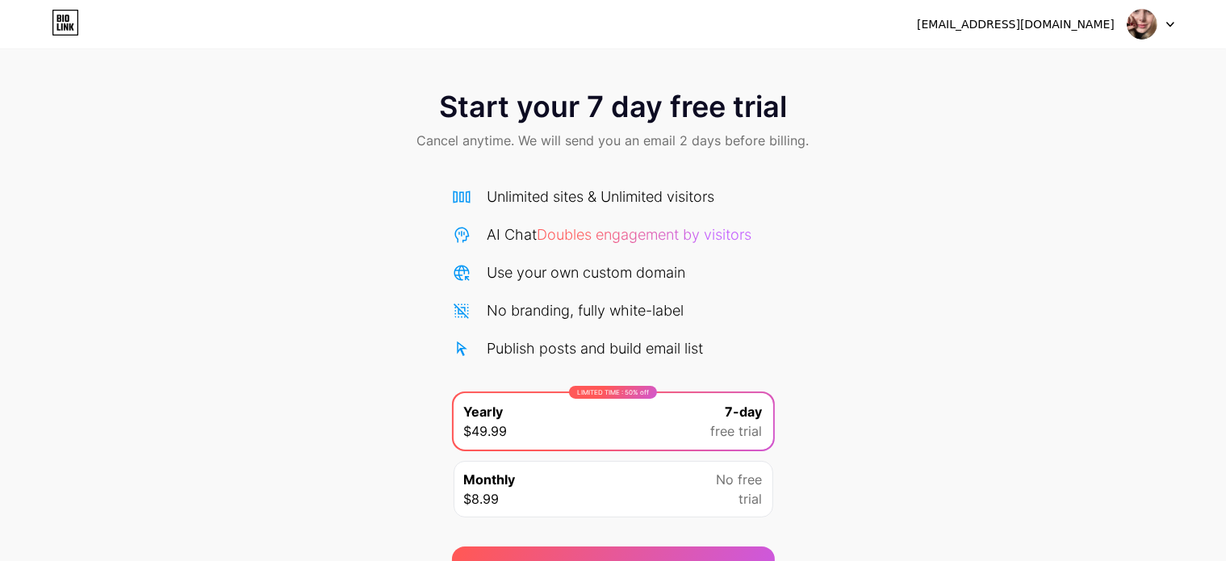
click at [1172, 20] on div at bounding box center [1151, 24] width 47 height 29
click at [1171, 20] on div at bounding box center [1151, 24] width 47 height 29
click at [1106, 22] on div "[EMAIL_ADDRESS][DOMAIN_NAME]" at bounding box center [1016, 24] width 198 height 17
click at [1146, 19] on img at bounding box center [1142, 24] width 31 height 31
drag, startPoint x: 861, startPoint y: 98, endPoint x: 794, endPoint y: 96, distance: 66.2
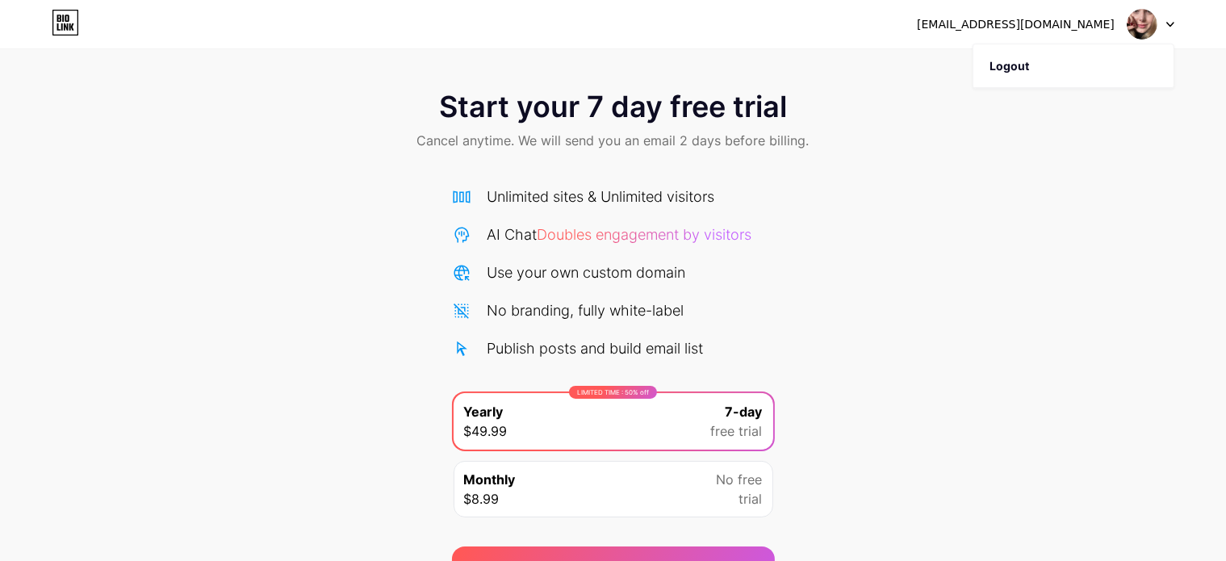
click at [860, 98] on div "Start your 7 day free trial Cancel anytime. We will send you an email 2 days be…" at bounding box center [613, 121] width 1226 height 95
click at [48, 19] on div "[EMAIL_ADDRESS][DOMAIN_NAME] Logout" at bounding box center [613, 24] width 1226 height 29
click at [66, 30] on icon at bounding box center [65, 23] width 27 height 26
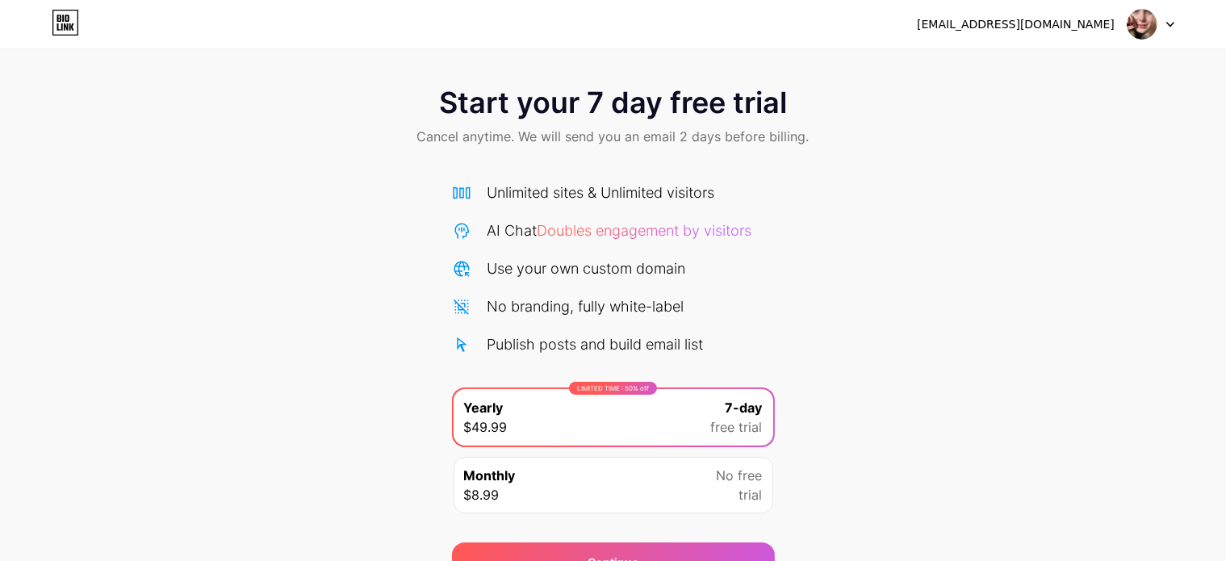
scroll to position [87, 0]
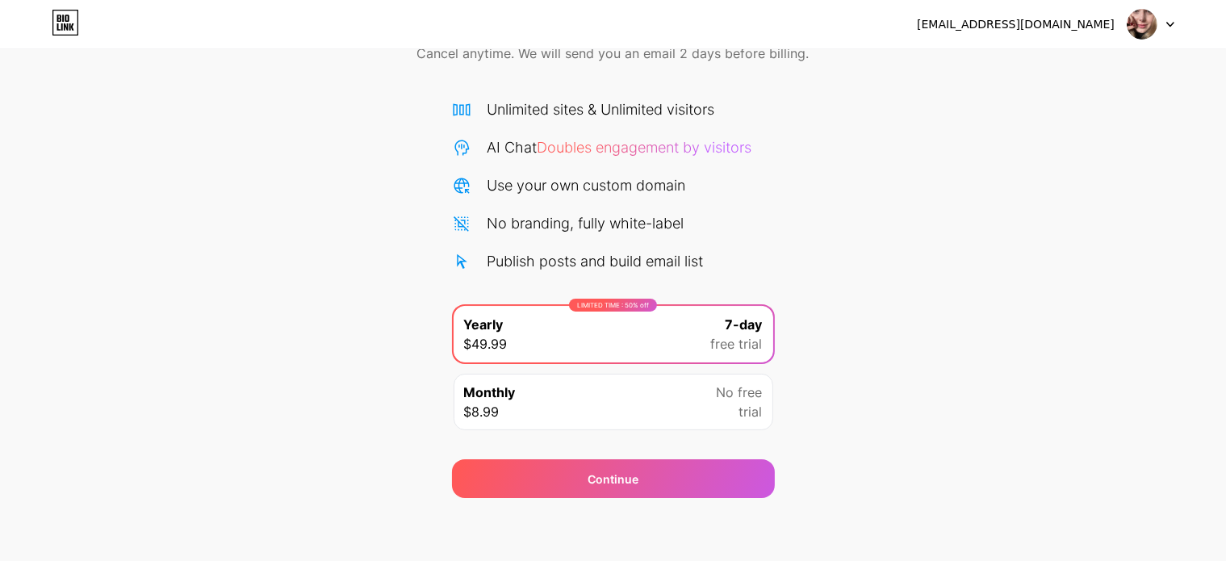
click at [860, 408] on div "Start your 7 day free trial Cancel anytime. We will send you an email 2 days be…" at bounding box center [613, 242] width 1226 height 511
click at [733, 405] on div "No free trial" at bounding box center [740, 402] width 46 height 39
